Goal: Task Accomplishment & Management: Use online tool/utility

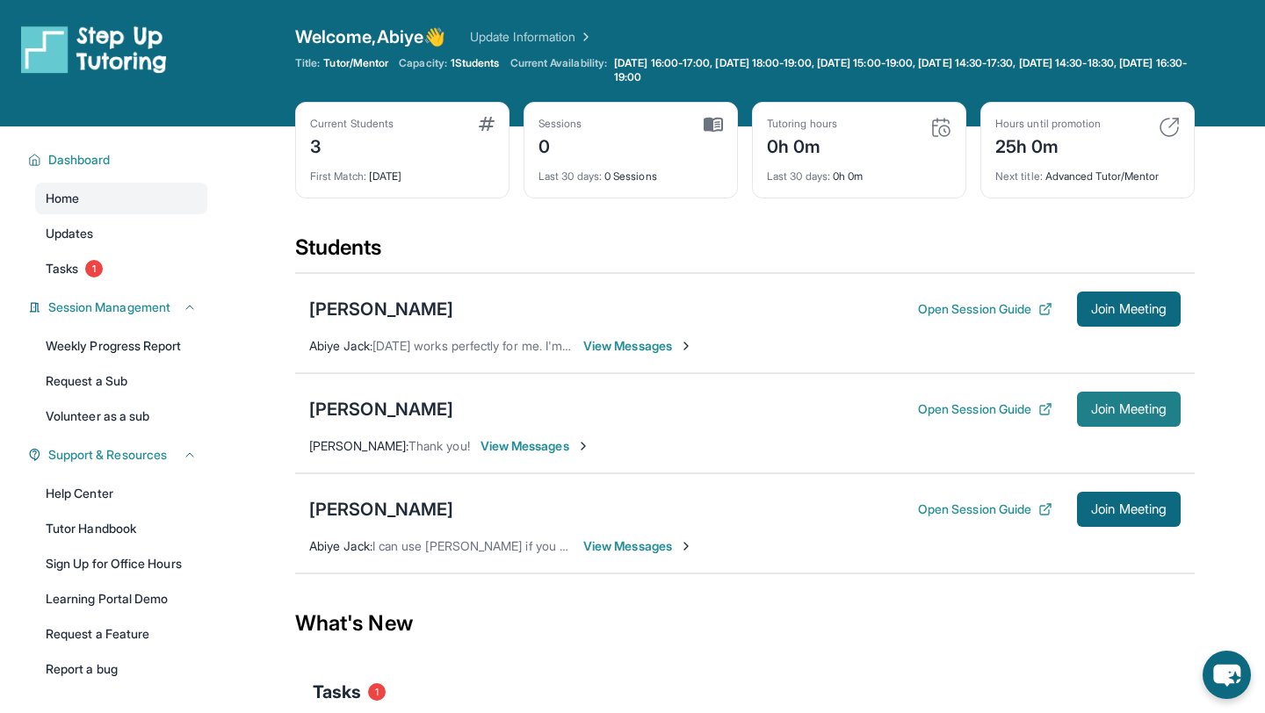
click at [1092, 415] on span "Join Meeting" at bounding box center [1129, 409] width 76 height 11
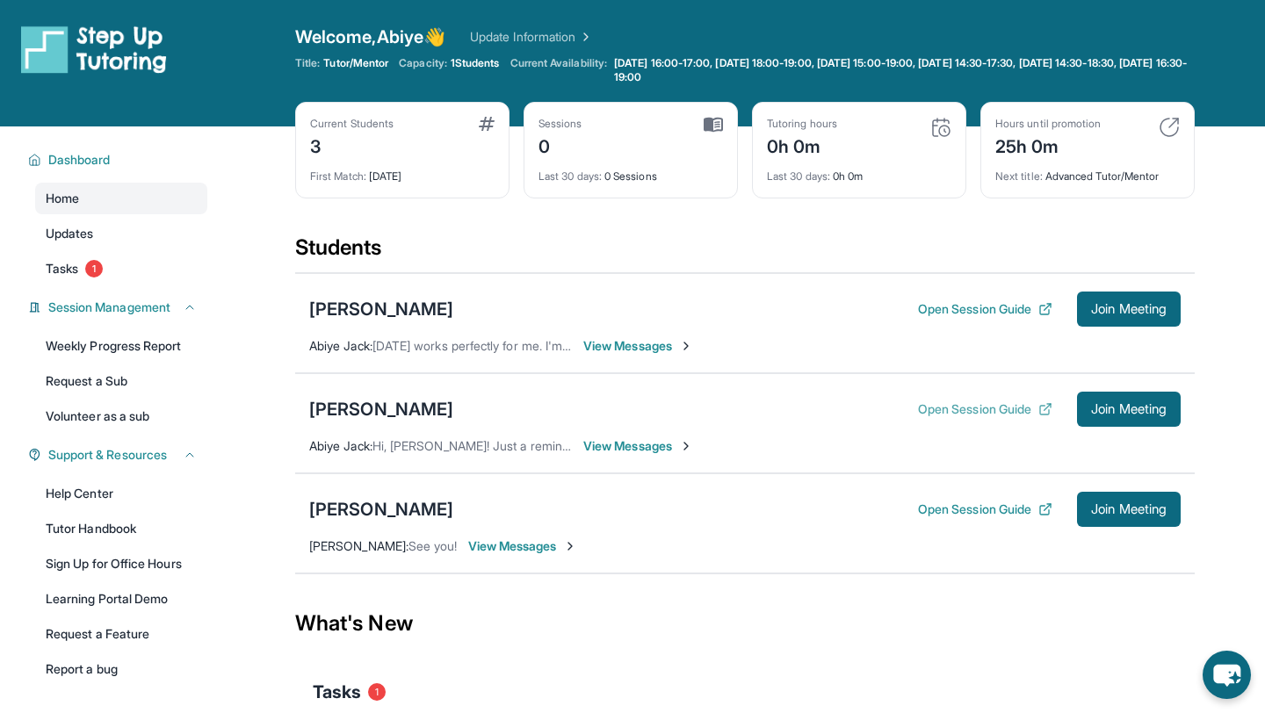
click at [993, 407] on button "Open Session Guide" at bounding box center [985, 410] width 134 height 18
click at [94, 528] on link "Tutor Handbook" at bounding box center [121, 529] width 172 height 32
click at [378, 412] on div "[PERSON_NAME]" at bounding box center [381, 409] width 144 height 25
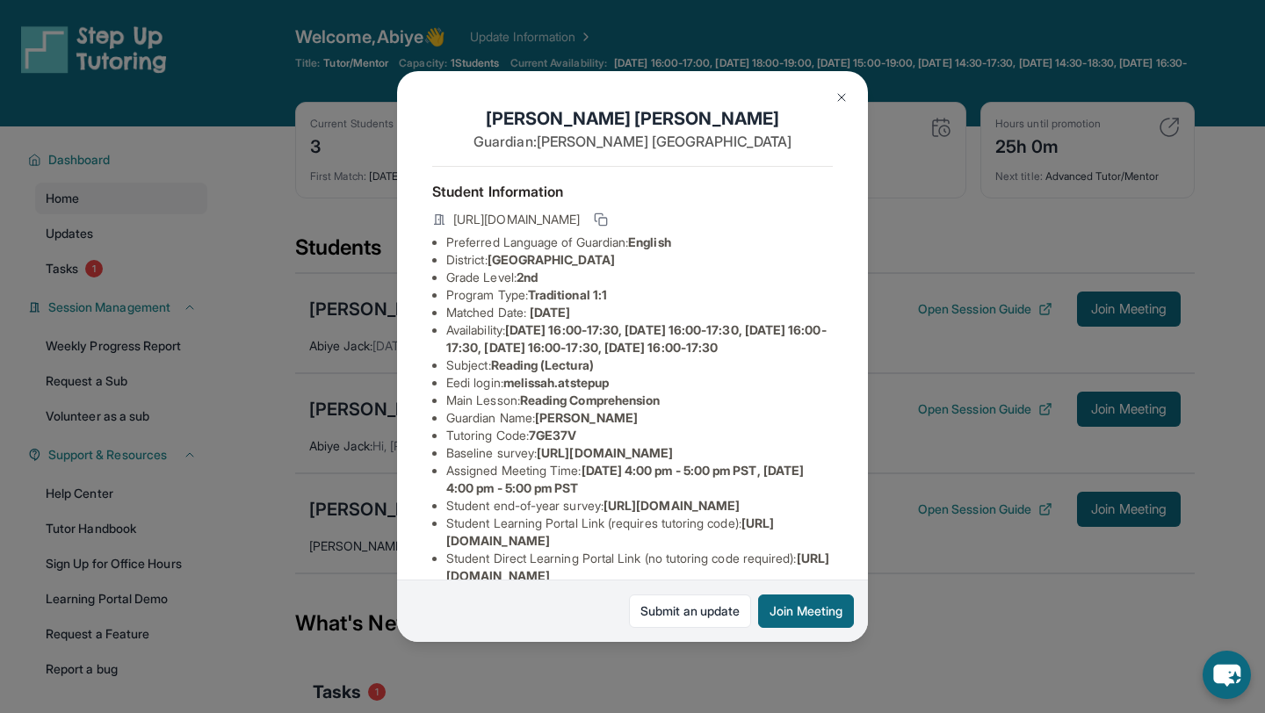
click at [580, 219] on span "[URL][DOMAIN_NAME]" at bounding box center [516, 220] width 127 height 18
copy div "[URL][DOMAIN_NAME]"
click at [757, 286] on li "Grade Level: 2nd" at bounding box center [639, 278] width 387 height 18
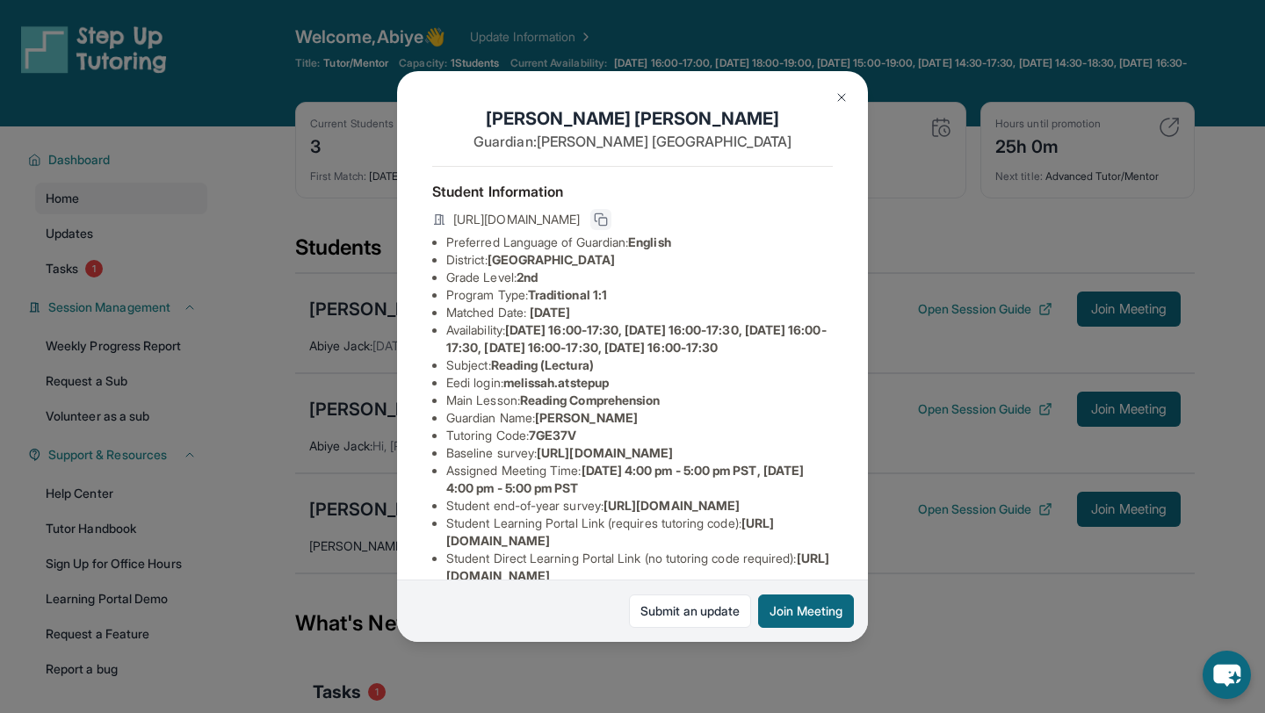
click at [608, 214] on icon at bounding box center [601, 220] width 14 height 14
click at [830, 98] on button at bounding box center [841, 97] width 35 height 35
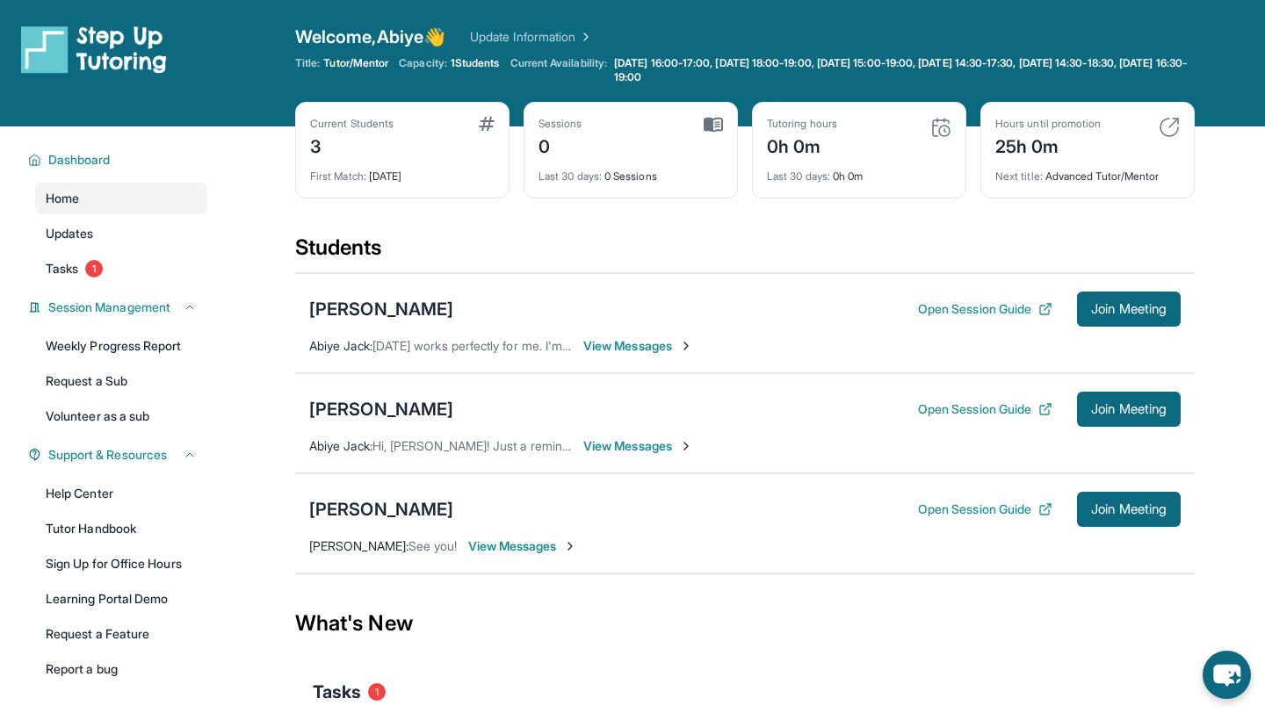
click at [628, 453] on span "View Messages" at bounding box center [638, 447] width 110 height 18
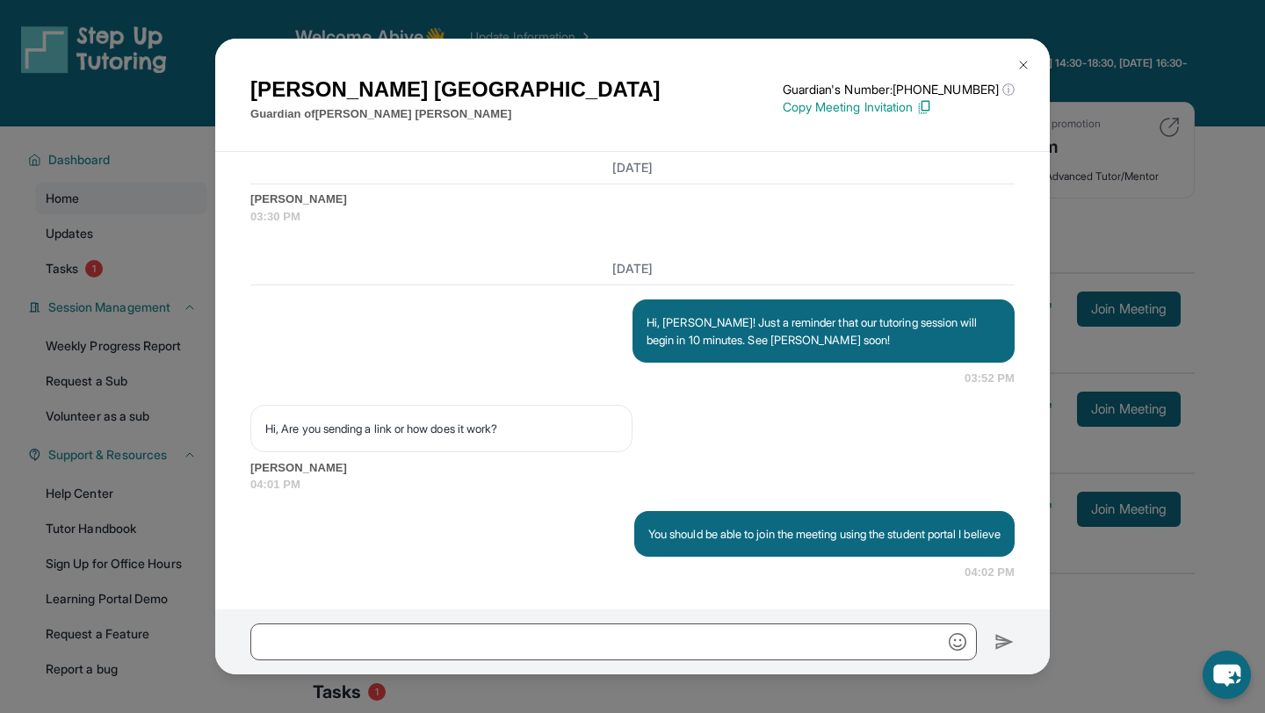
scroll to position [1930, 0]
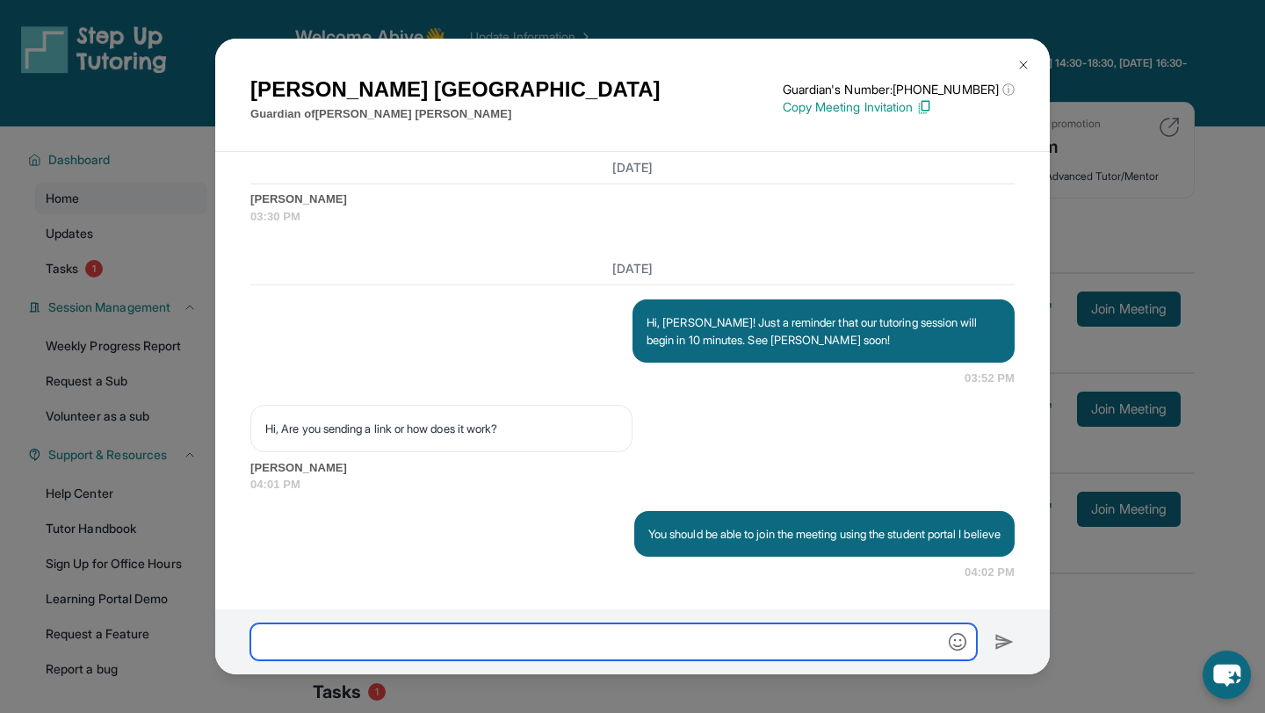
click at [521, 642] on input "text" at bounding box center [613, 642] width 727 height 37
paste input "**********"
type input "**********"
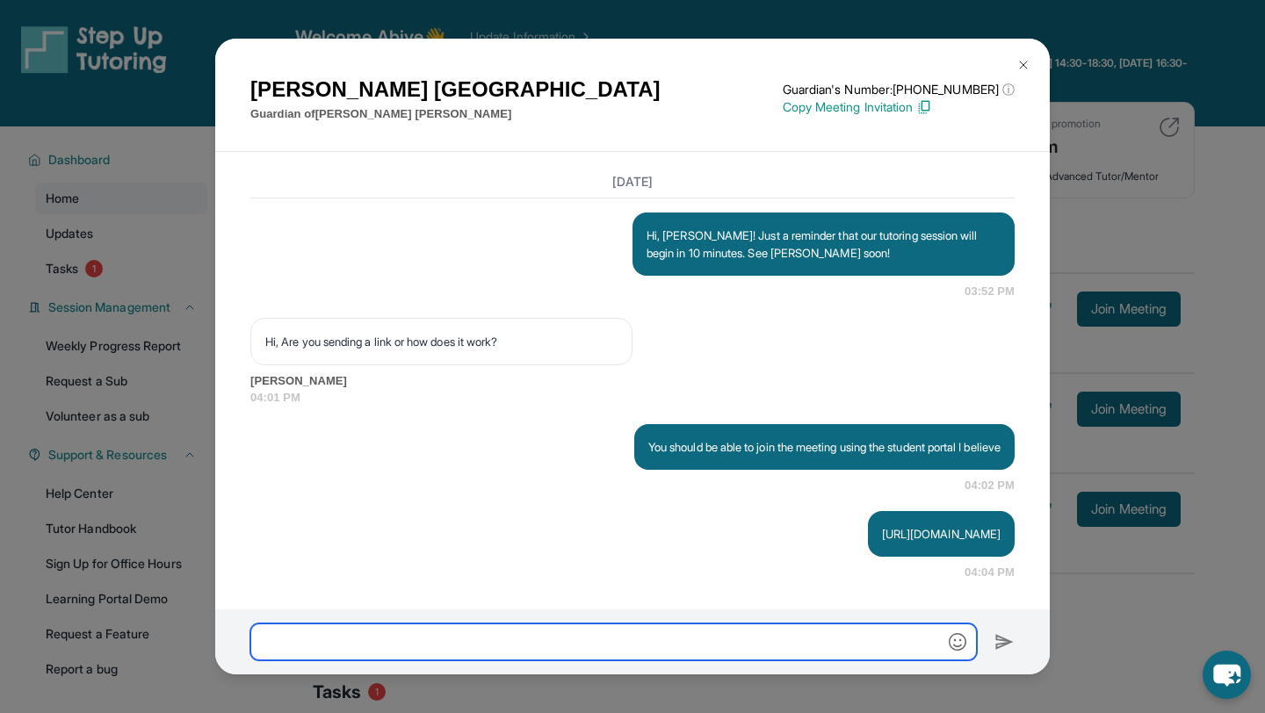
scroll to position [2017, 0]
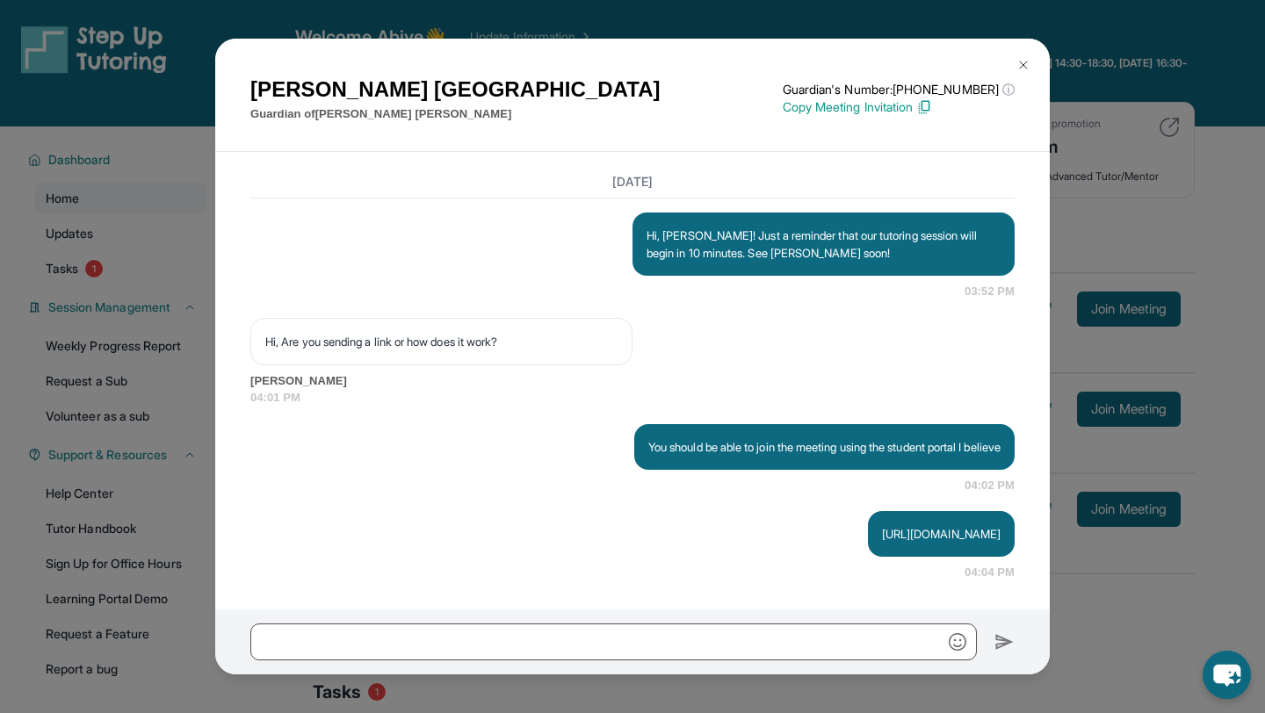
click at [1028, 61] on img at bounding box center [1024, 65] width 14 height 14
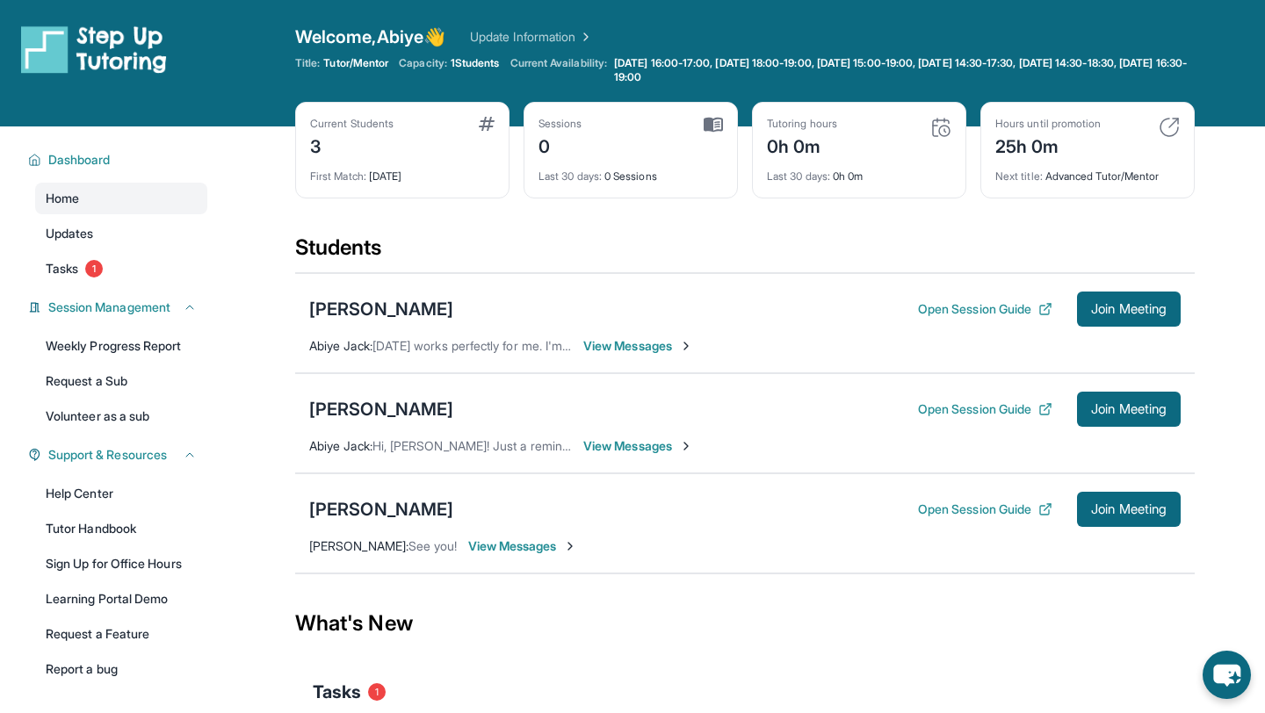
scroll to position [188, 0]
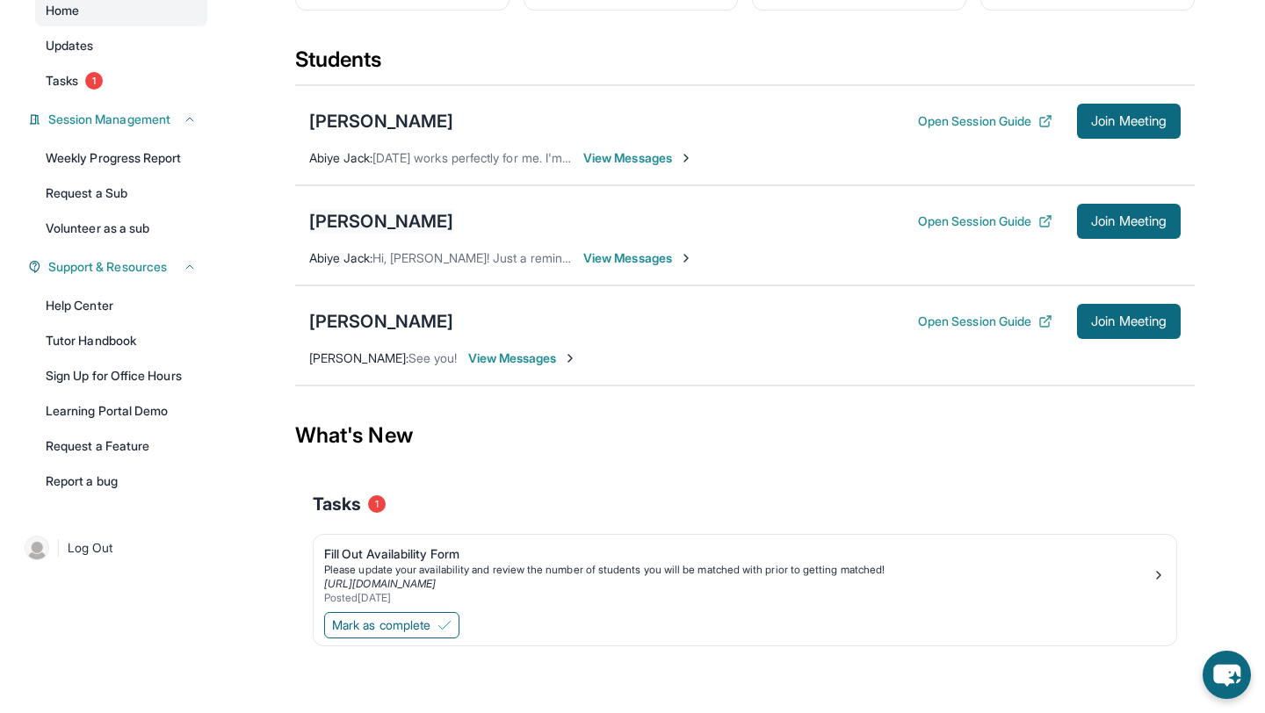
click at [354, 221] on div "[PERSON_NAME]" at bounding box center [381, 221] width 144 height 25
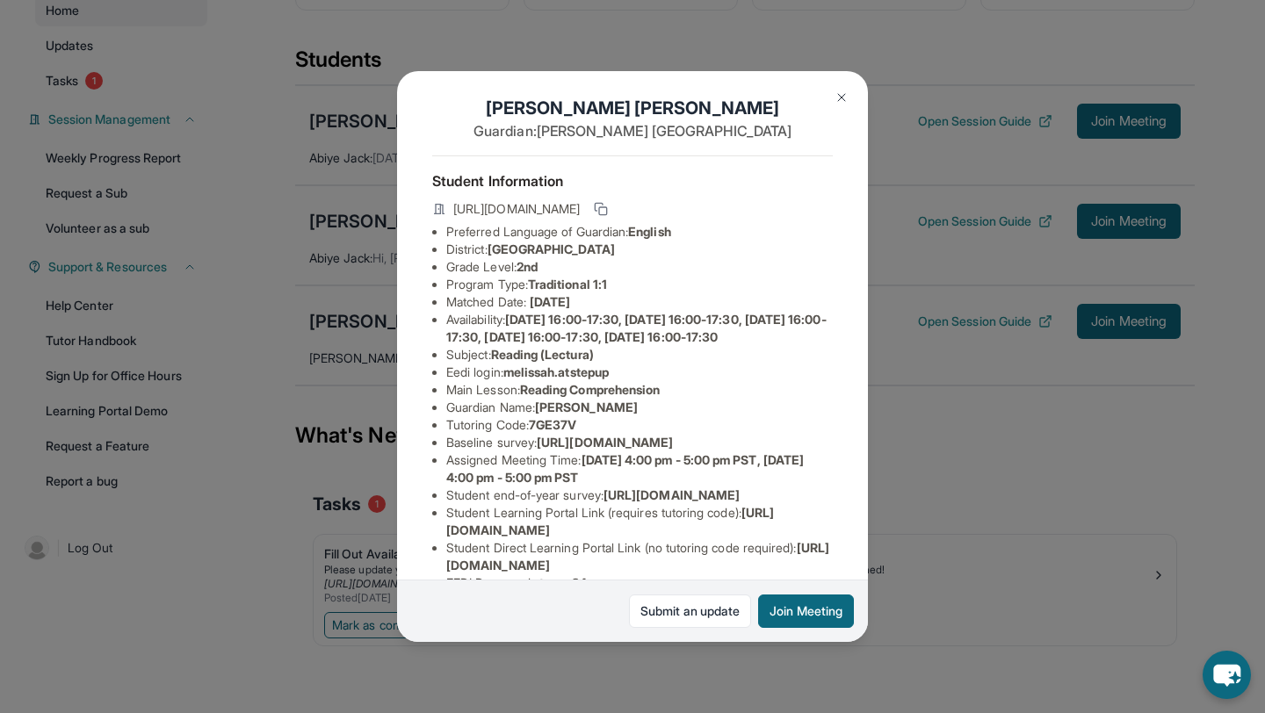
scroll to position [0, 0]
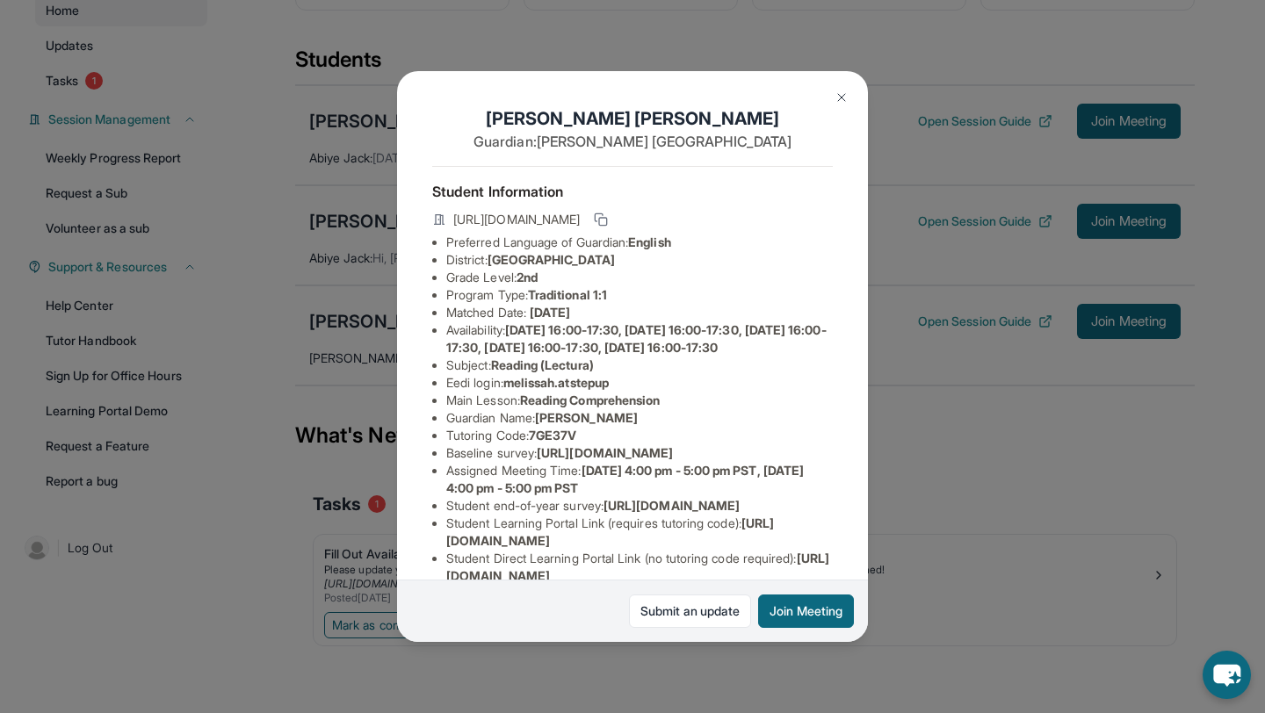
click at [841, 101] on img at bounding box center [842, 98] width 14 height 14
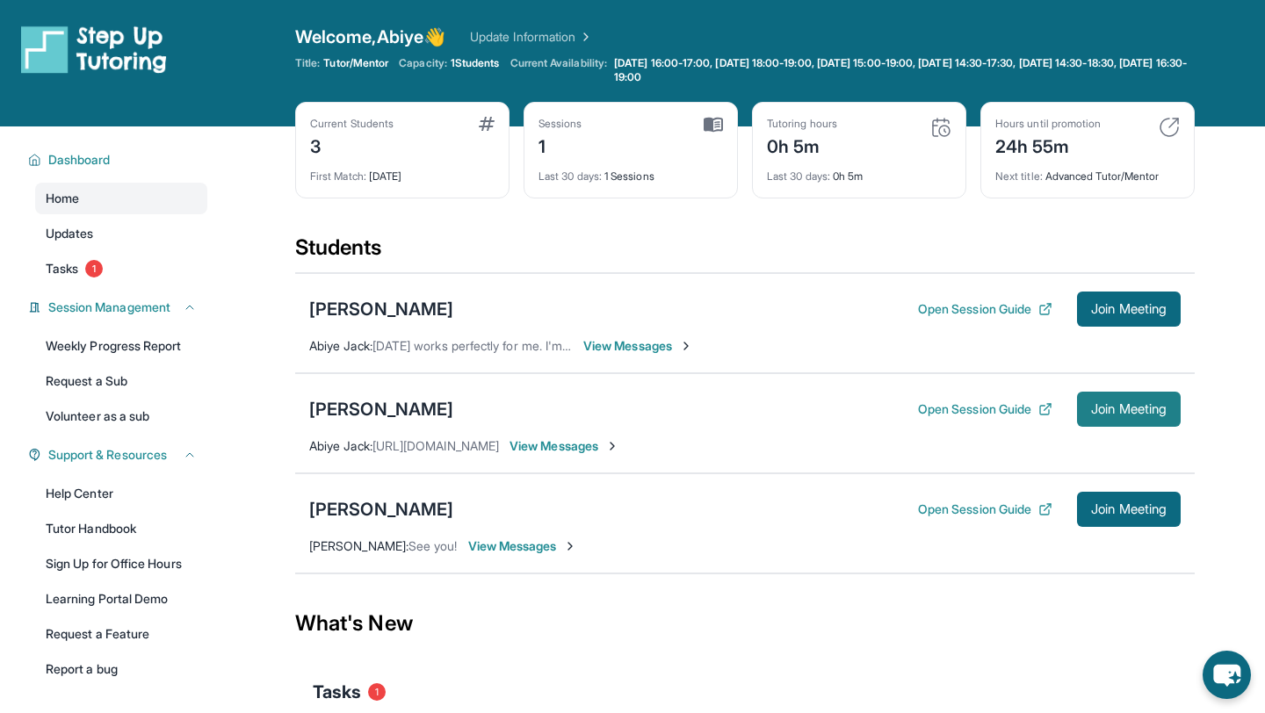
click at [1107, 414] on span "Join Meeting" at bounding box center [1129, 409] width 76 height 11
